Goal: Transaction & Acquisition: Purchase product/service

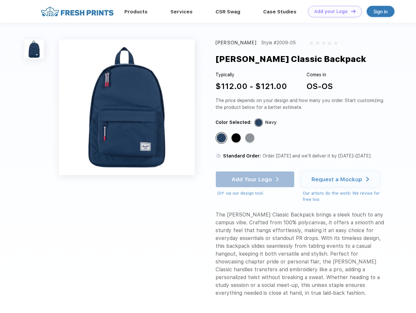
click at [332, 11] on link "Add your Logo Design Tool" at bounding box center [335, 11] width 54 height 11
click at [0, 0] on div "Design Tool" at bounding box center [0, 0] width 0 height 0
click at [350, 11] on link "Add your Logo Design Tool" at bounding box center [335, 11] width 54 height 11
click at [34, 49] on img at bounding box center [33, 48] width 19 height 19
click at [222, 138] on div "Standard Color" at bounding box center [221, 137] width 9 height 9
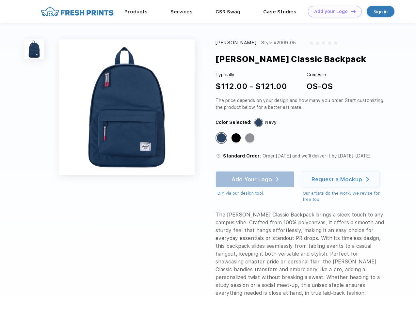
click at [237, 138] on div "Standard Color" at bounding box center [235, 137] width 9 height 9
click at [250, 138] on div "Standard Color" at bounding box center [249, 137] width 9 height 9
click at [256, 179] on div "Add Your Logo DIY via our design tool. Ah shoot! This product isn't up in our d…" at bounding box center [254, 183] width 79 height 25
click at [341, 179] on div "Request a Mockup" at bounding box center [336, 179] width 51 height 7
